Goal: Information Seeking & Learning: Learn about a topic

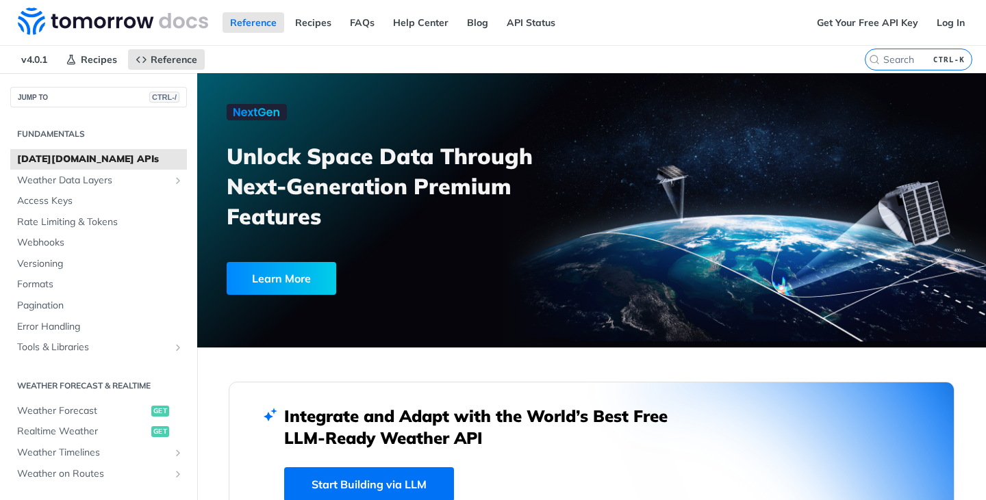
drag, startPoint x: 92, startPoint y: 411, endPoint x: 316, endPoint y: 379, distance: 226.2
click at [68, 417] on span "Weather Forecast" at bounding box center [82, 412] width 131 height 14
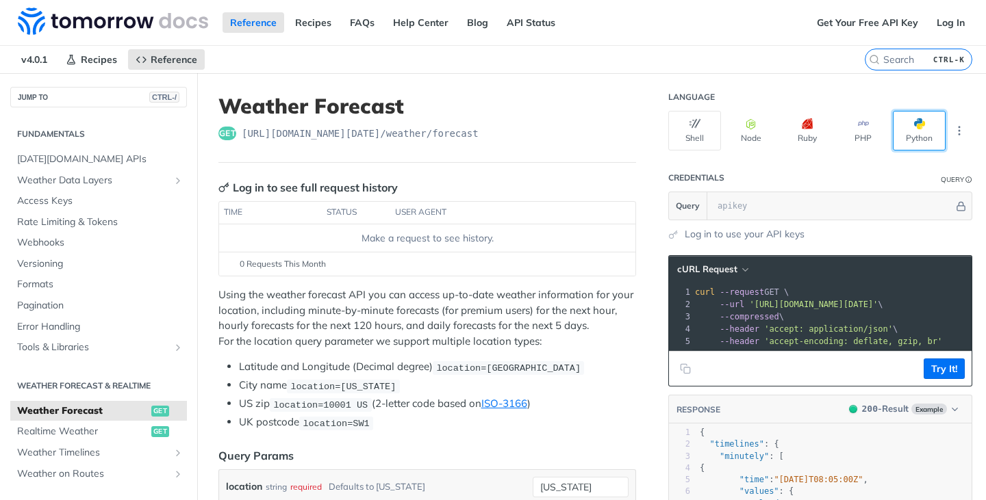
click at [924, 136] on button "Python" at bounding box center [919, 131] width 53 height 40
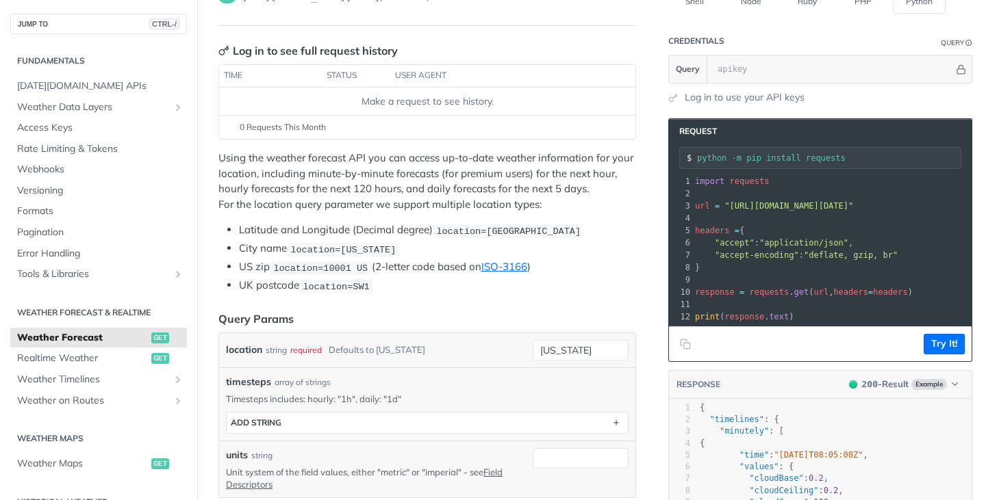
scroll to position [68, 0]
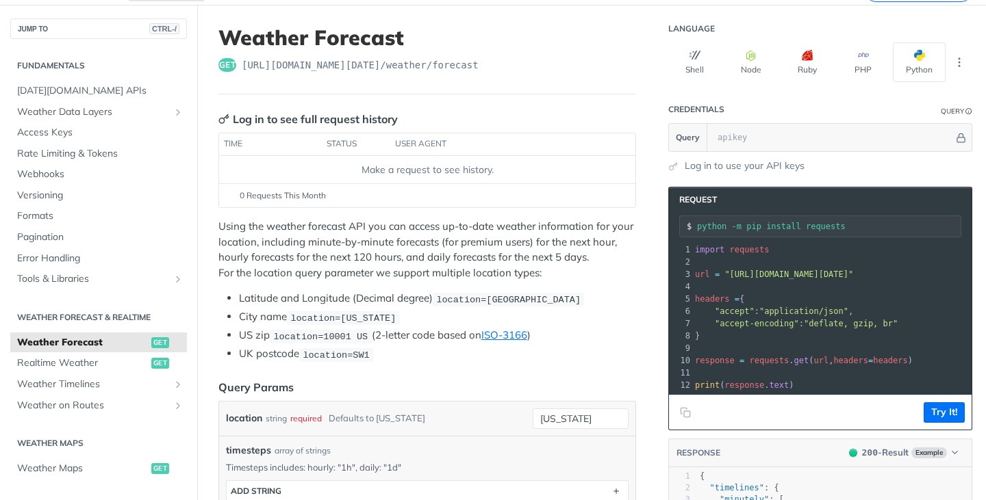
drag, startPoint x: 537, startPoint y: 289, endPoint x: 455, endPoint y: 55, distance: 247.9
click at [459, 53] on header "Weather Forecast get https://api.tomorrow.io/v4 /weather/forecast" at bounding box center [427, 59] width 418 height 69
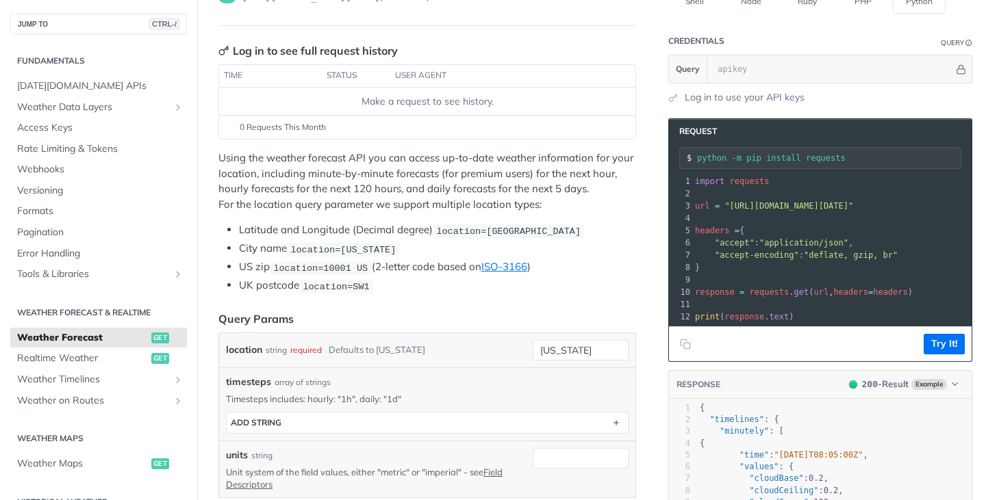
scroll to position [0, 0]
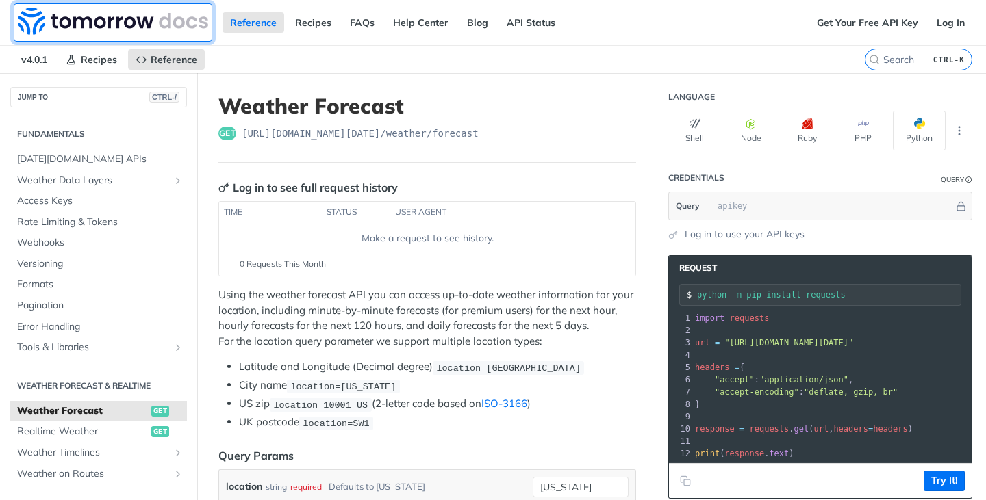
click at [133, 12] on img at bounding box center [113, 21] width 190 height 27
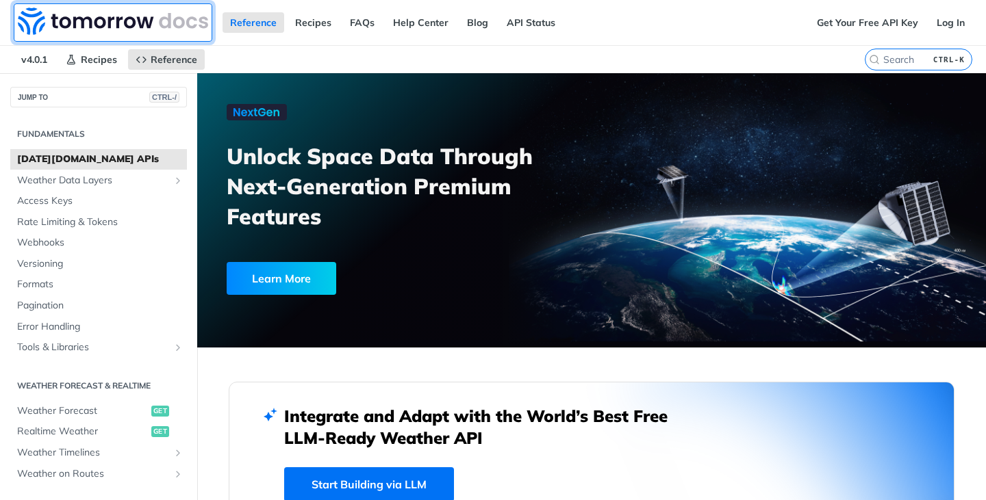
click at [42, 17] on img at bounding box center [113, 21] width 190 height 27
